Goal: Transaction & Acquisition: Purchase product/service

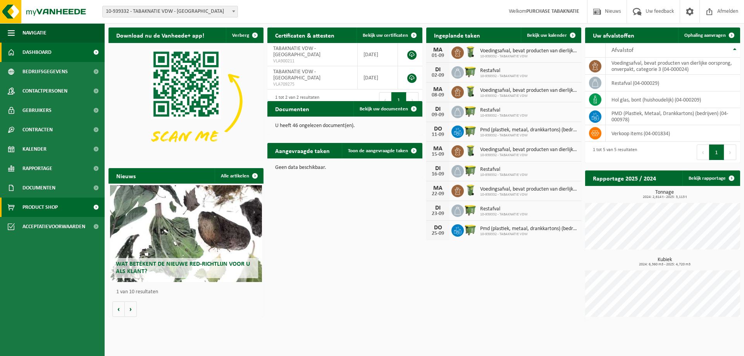
click at [83, 216] on link "Product Shop" at bounding box center [52, 207] width 105 height 19
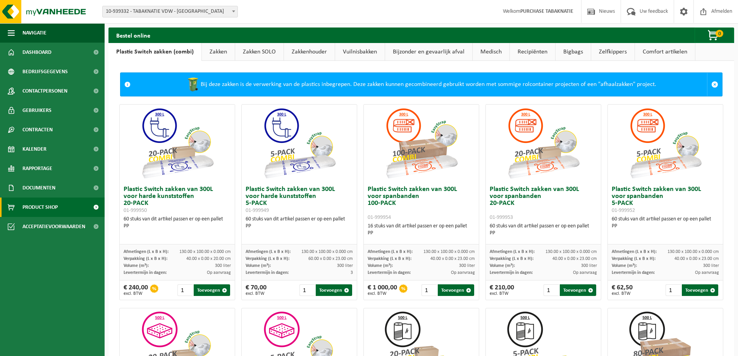
click at [309, 55] on link "Zakkenhouder" at bounding box center [309, 52] width 51 height 18
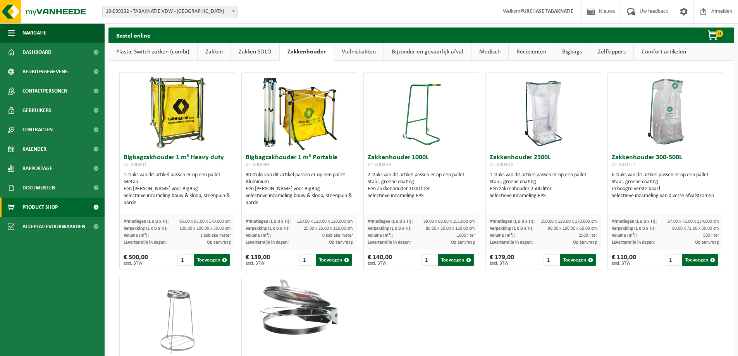
drag, startPoint x: 610, startPoint y: 259, endPoint x: 633, endPoint y: 254, distance: 23.4
click at [633, 254] on div "€ 110,00 excl. BTW 1 Toevoegen" at bounding box center [665, 259] width 115 height 19
click at [634, 293] on div "Bigbagzakhouder 1 m³ Heavy duty 01-000301 1 stuks van dit artikel passen er op …" at bounding box center [421, 274] width 610 height 411
